Goal: Task Accomplishment & Management: Use online tool/utility

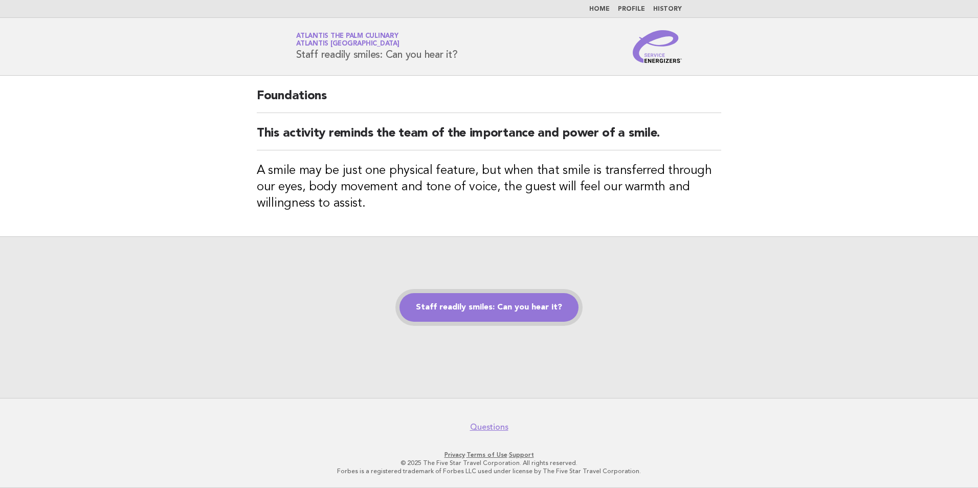
click at [463, 308] on link "Staff readily smiles: Can you hear it?" at bounding box center [488, 307] width 179 height 29
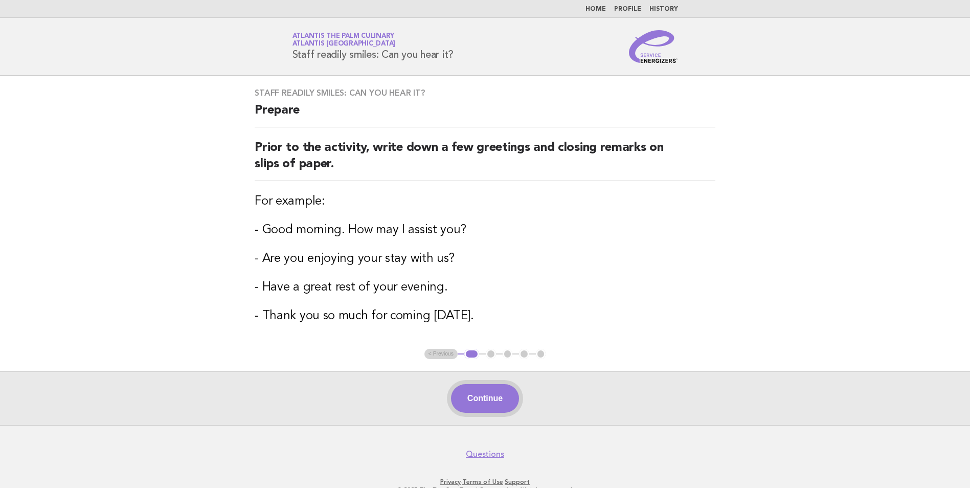
click at [504, 401] on button "Continue" at bounding box center [485, 398] width 68 height 29
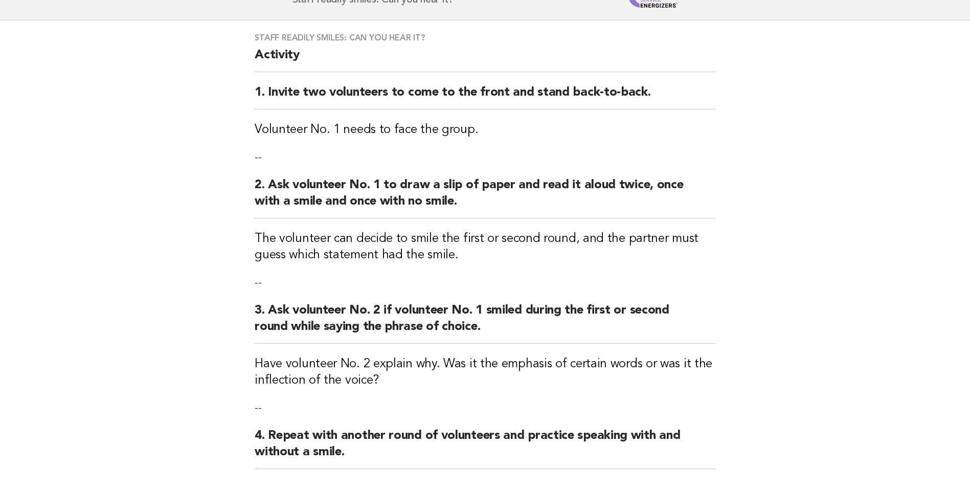
scroll to position [51, 0]
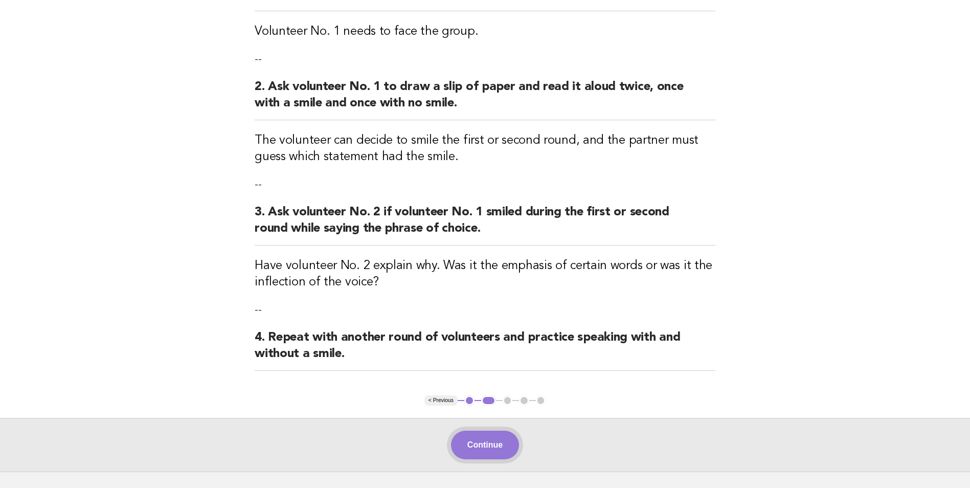
click at [478, 433] on button "Continue" at bounding box center [485, 445] width 68 height 29
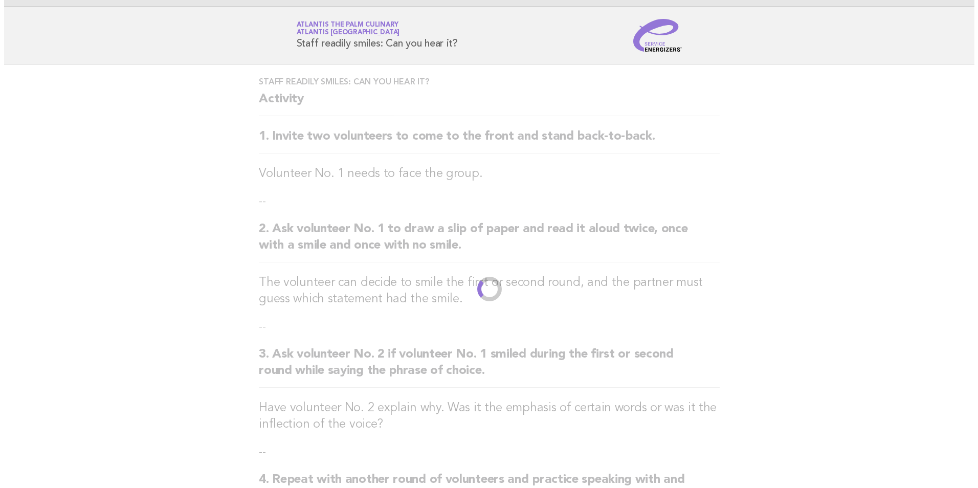
scroll to position [0, 0]
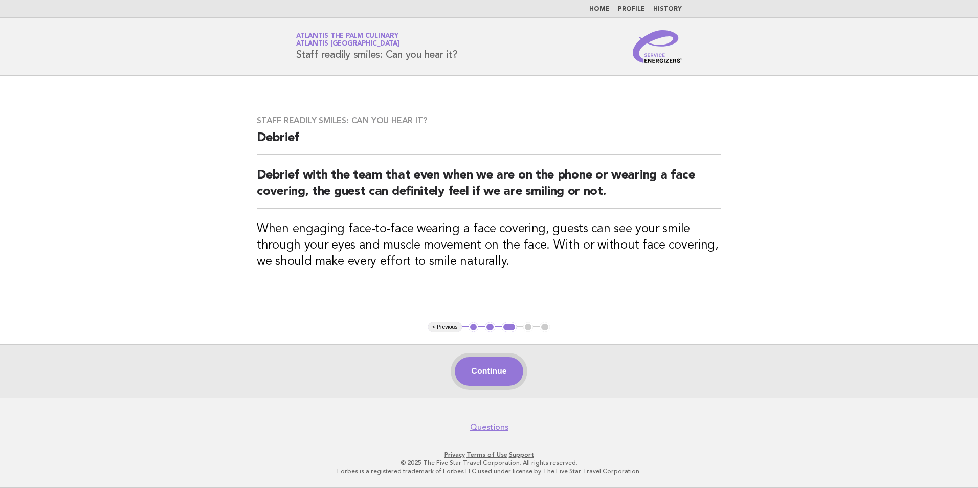
click at [497, 370] on button "Continue" at bounding box center [489, 371] width 68 height 29
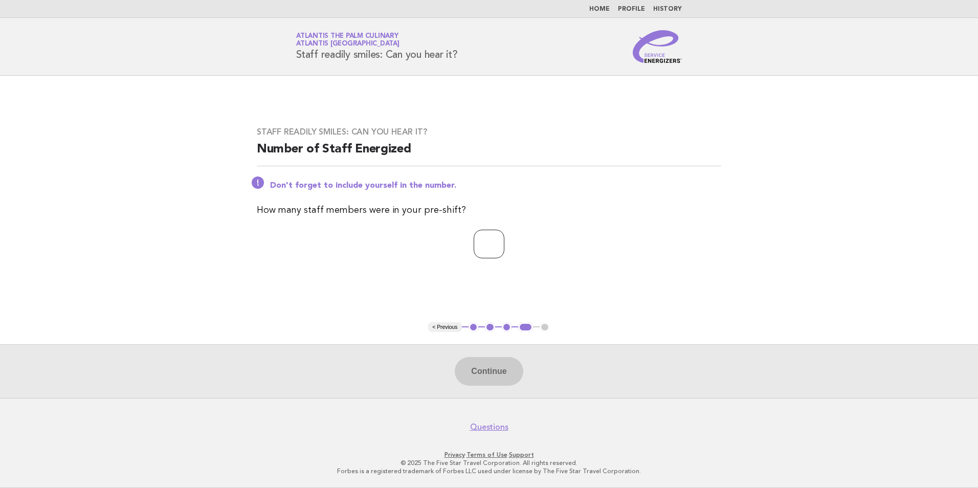
click at [474, 244] on input "number" at bounding box center [489, 244] width 31 height 29
type input "**"
click at [513, 377] on button "Continue" at bounding box center [489, 371] width 68 height 29
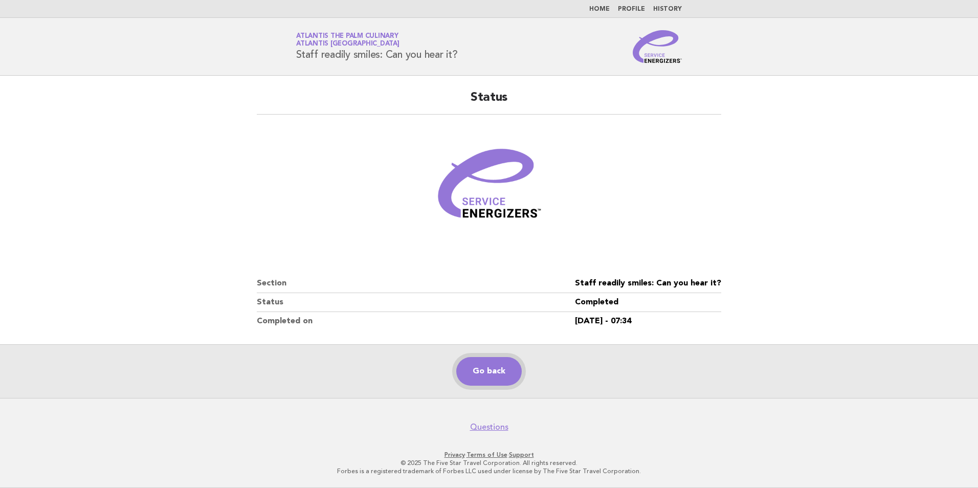
click at [499, 372] on link "Go back" at bounding box center [488, 371] width 65 height 29
